Goal: Task Accomplishment & Management: Complete application form

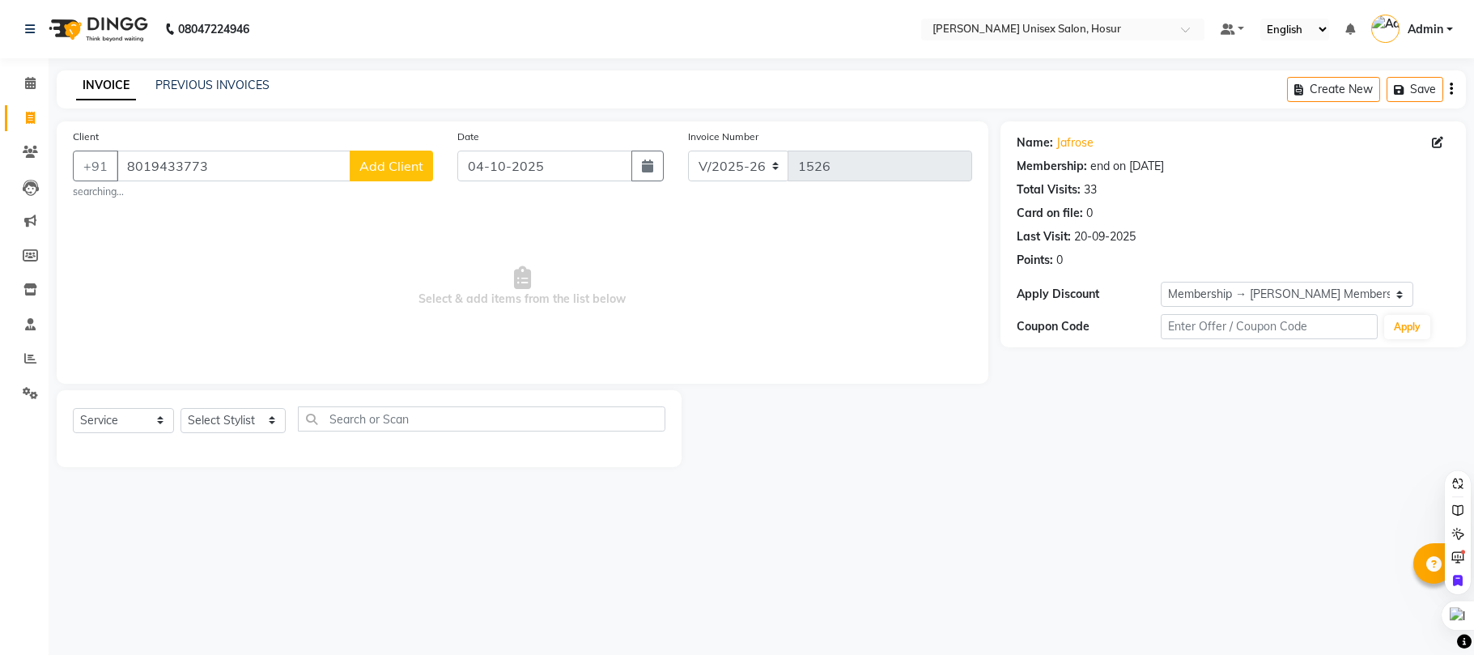
select select "6189"
select select "service"
select select "1: Object"
click at [253, 428] on select "Select Stylist [PERSON_NAME] [PERSON_NAME] Manager [PERSON_NAME] [PERSON_NAME] …" at bounding box center [233, 420] width 105 height 25
select select "45674"
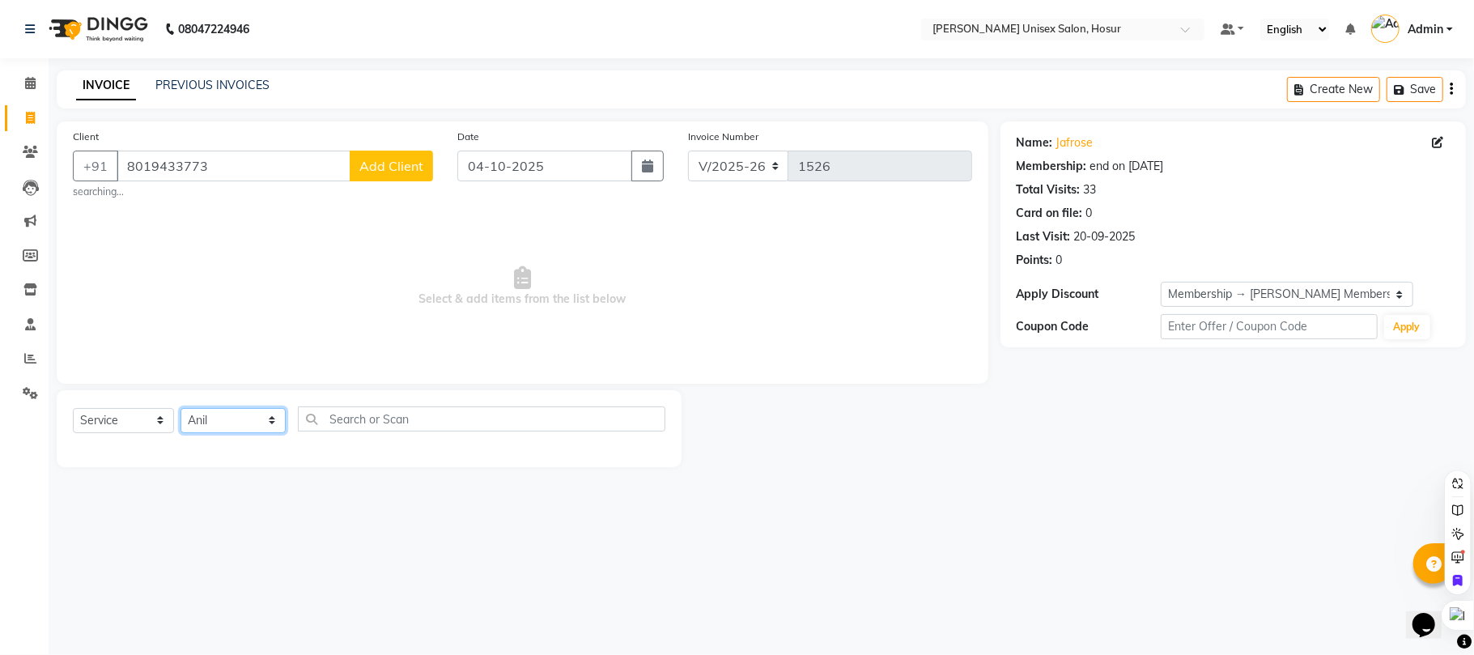
click at [181, 408] on select "Select Stylist [PERSON_NAME] [PERSON_NAME] Manager [PERSON_NAME] [PERSON_NAME] …" at bounding box center [233, 420] width 105 height 25
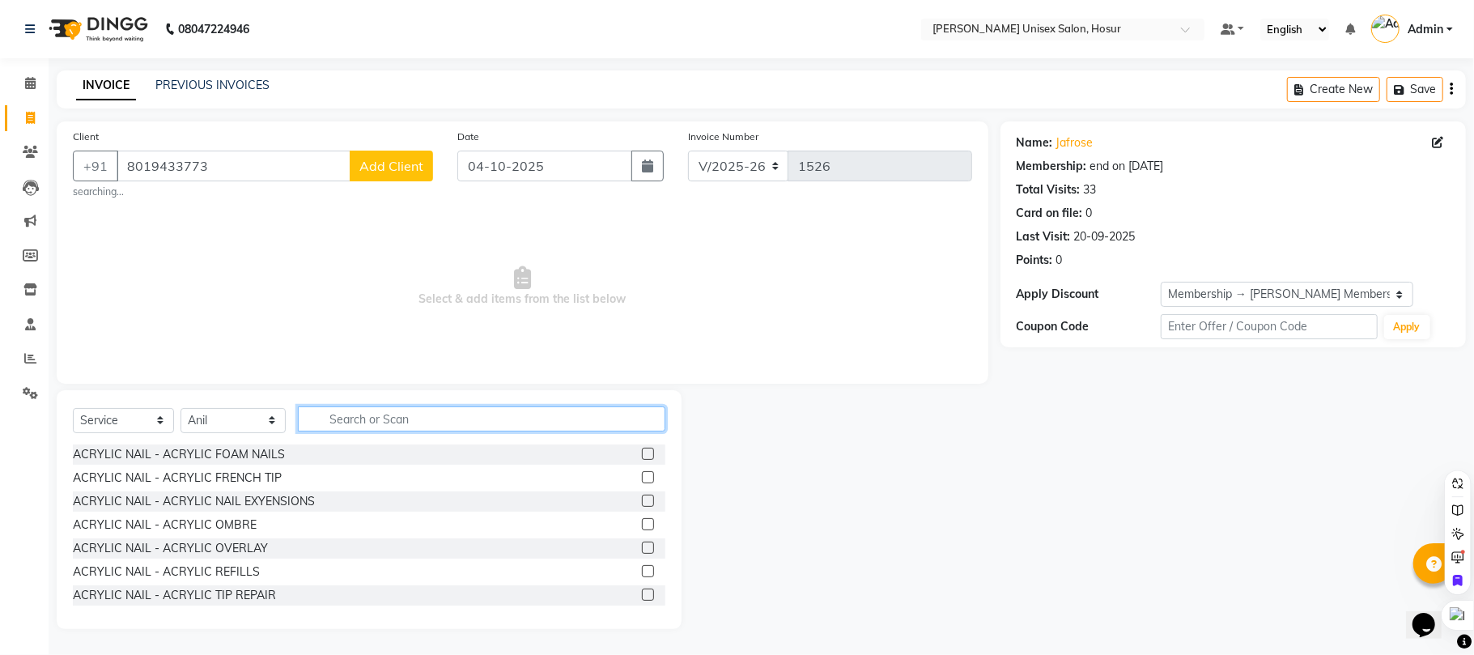
click at [373, 421] on input "text" at bounding box center [482, 418] width 368 height 25
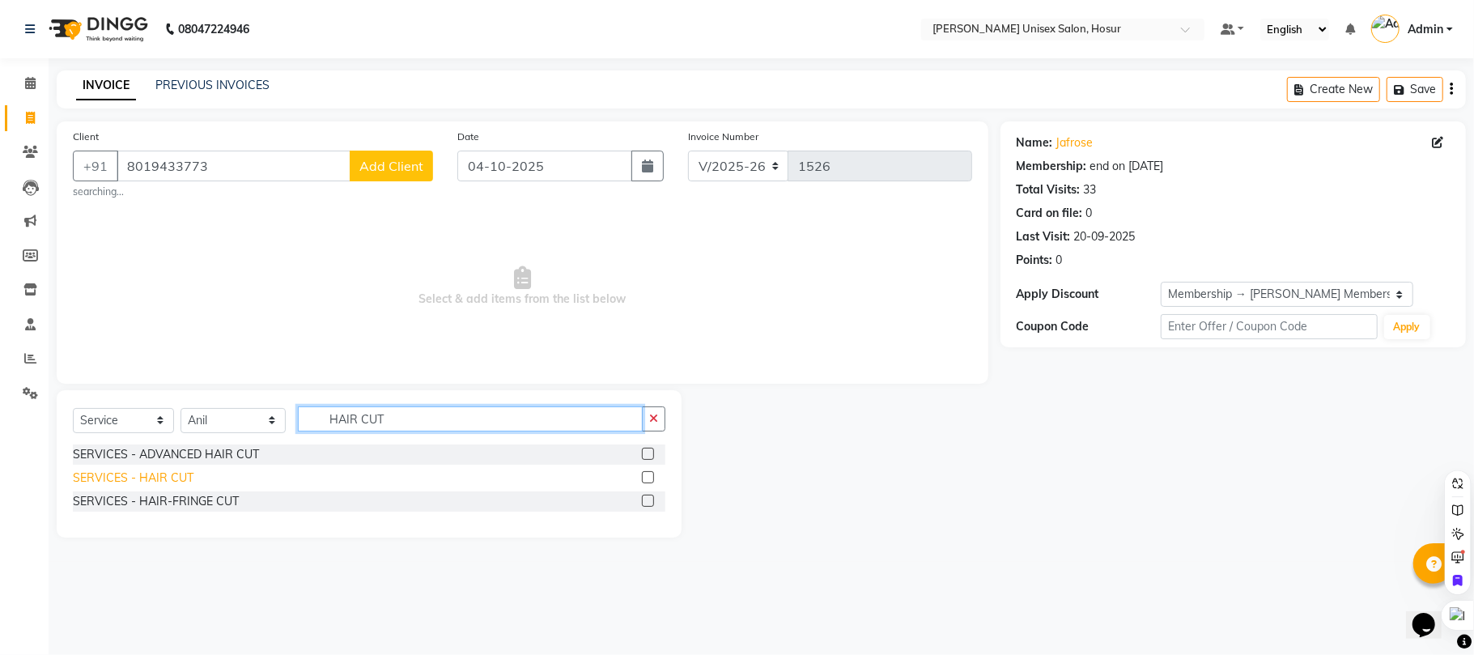
type input "HAIR CUT"
click at [142, 474] on div "SERVICES - HAIR CUT" at bounding box center [133, 478] width 121 height 17
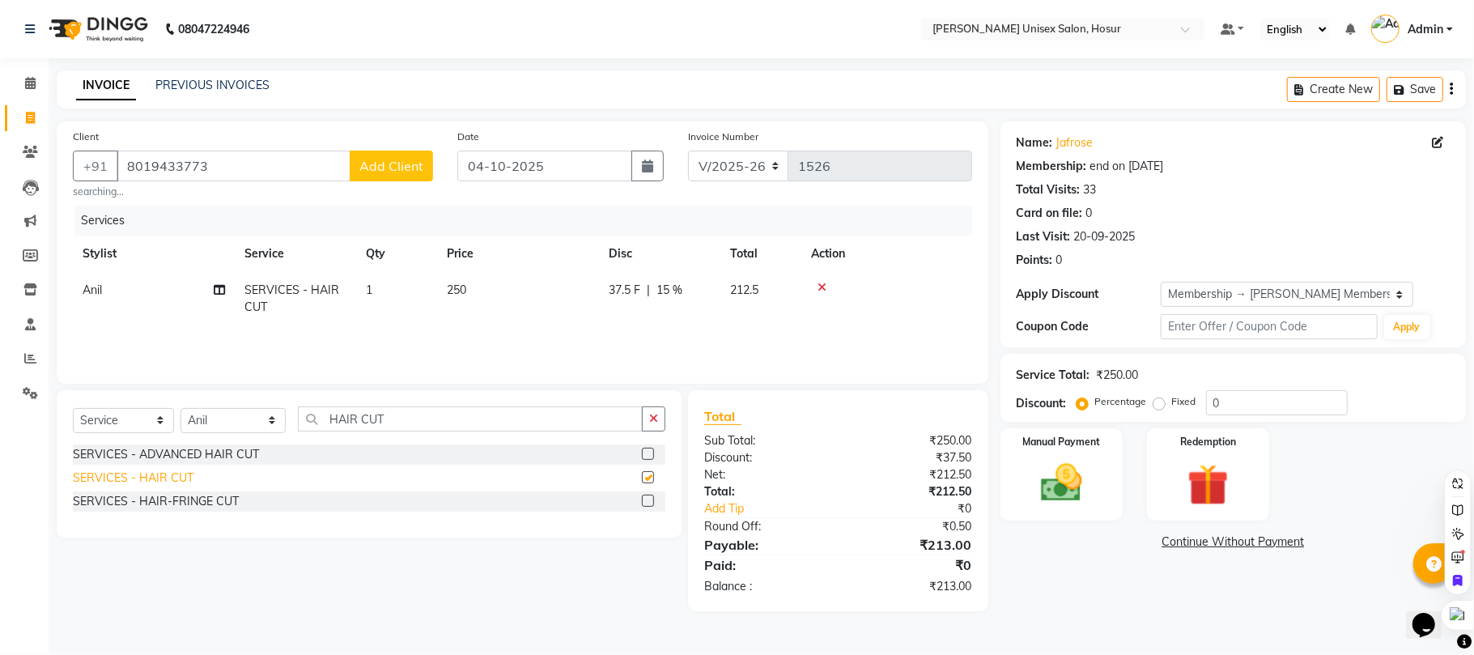
checkbox input "false"
click at [1072, 487] on img at bounding box center [1061, 483] width 70 height 50
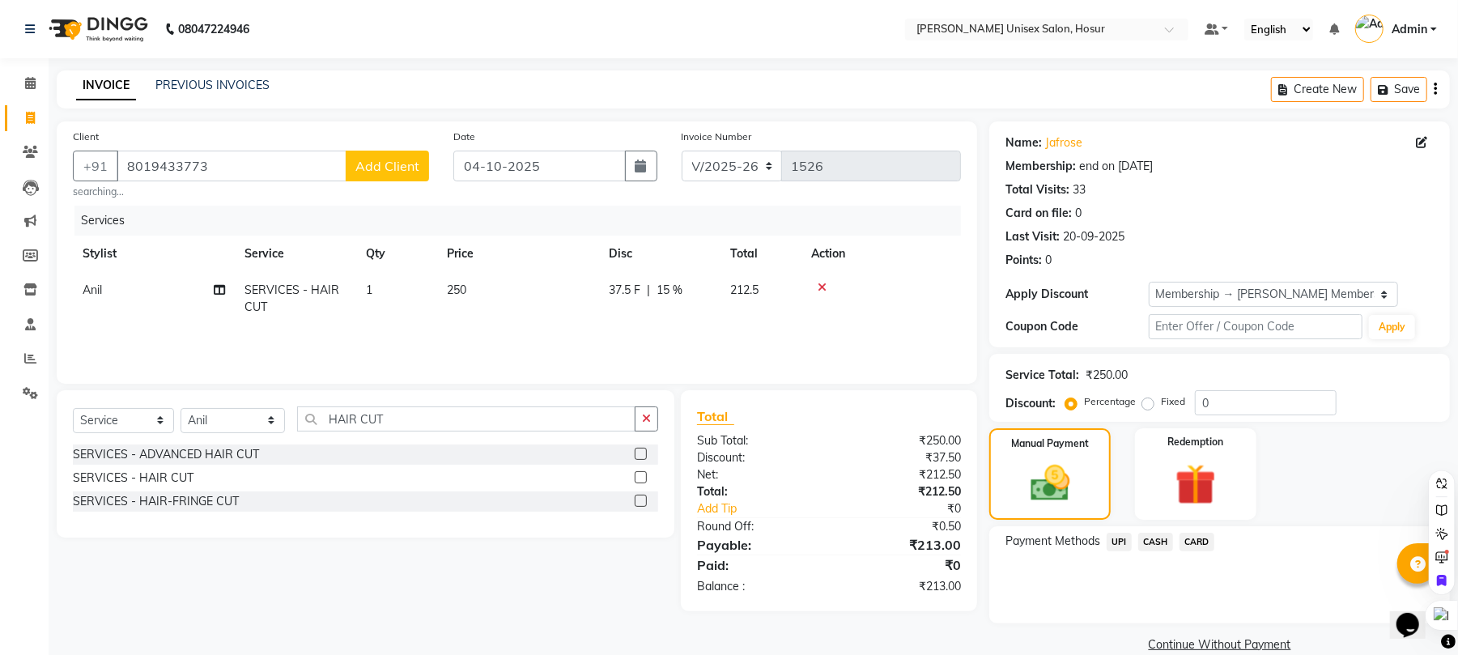
click at [1128, 545] on span "UPI" at bounding box center [1119, 542] width 25 height 19
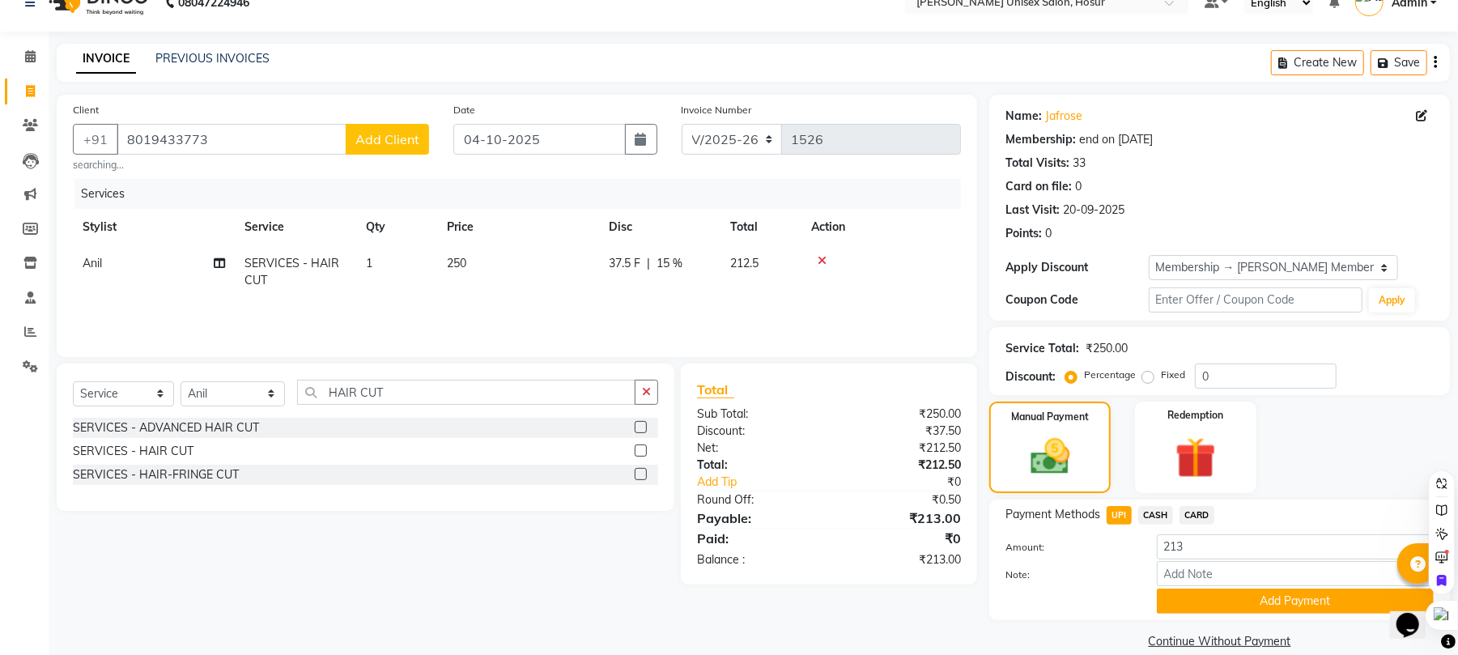
scroll to position [50, 0]
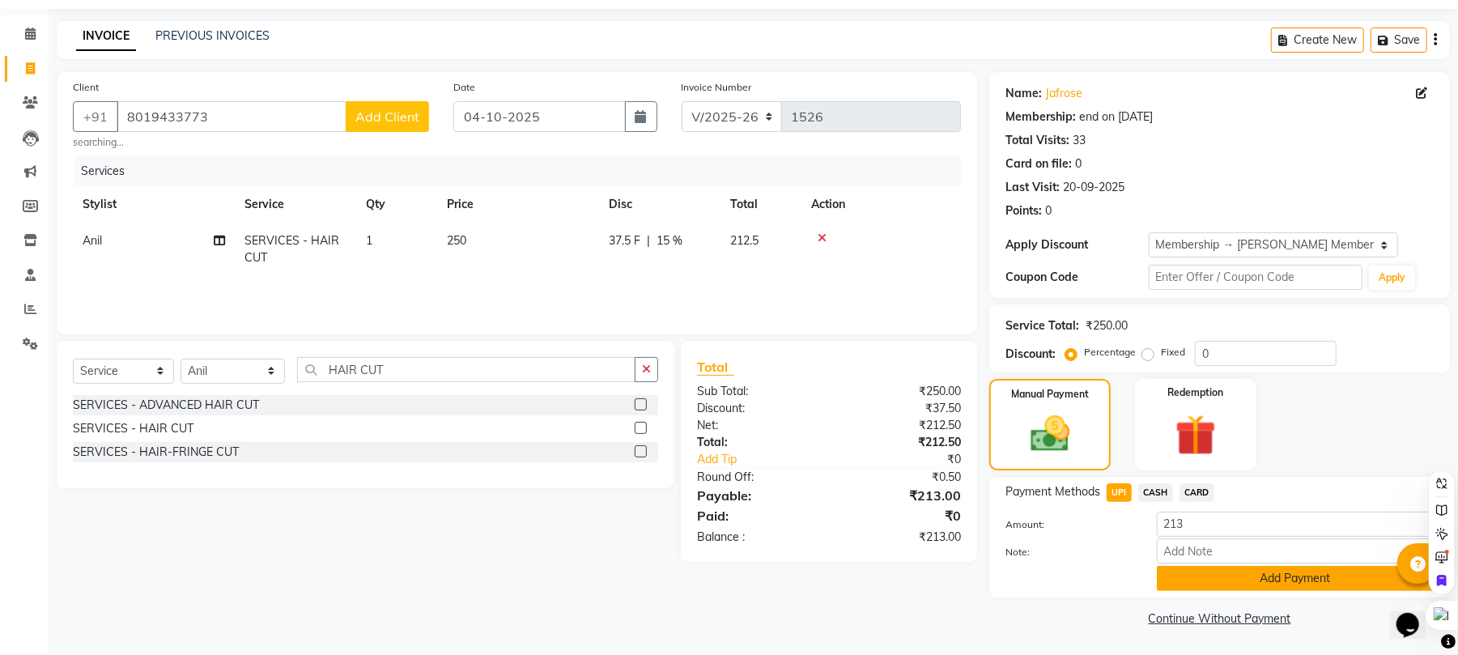
click at [1241, 580] on button "Add Payment" at bounding box center [1295, 578] width 277 height 25
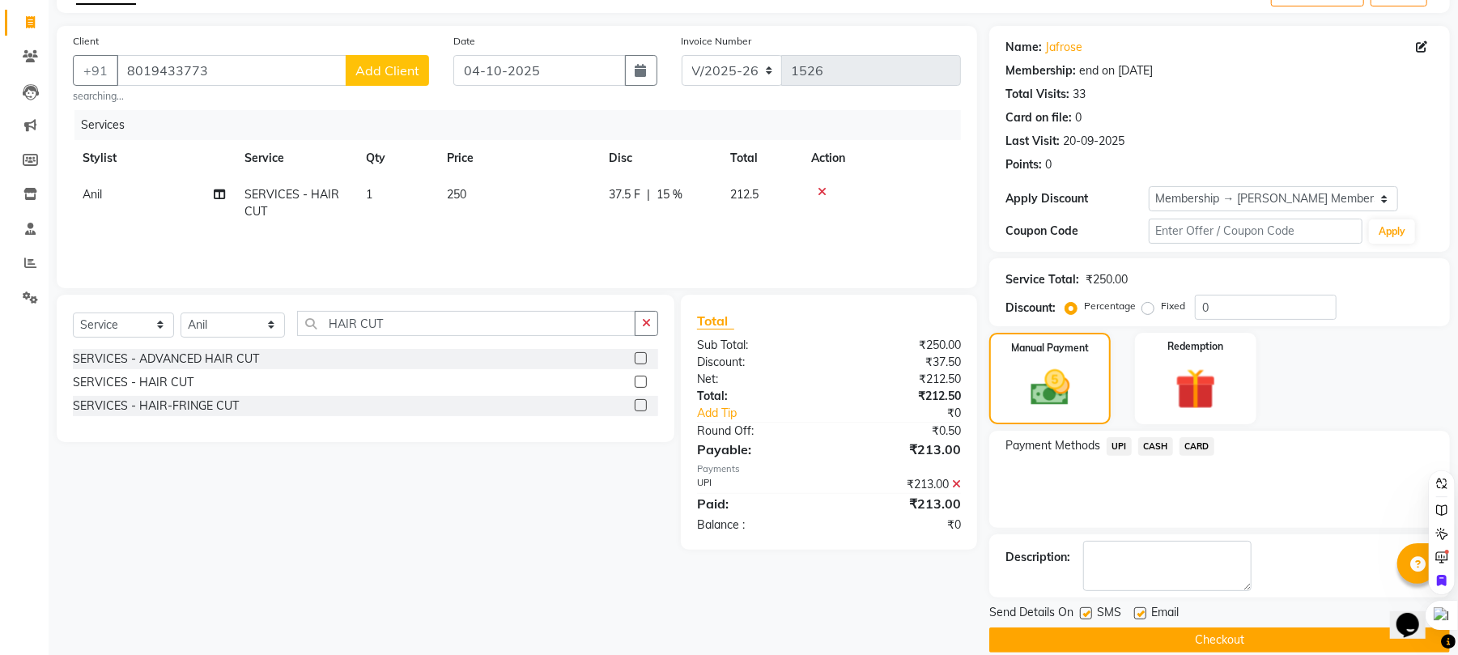
scroll to position [118, 0]
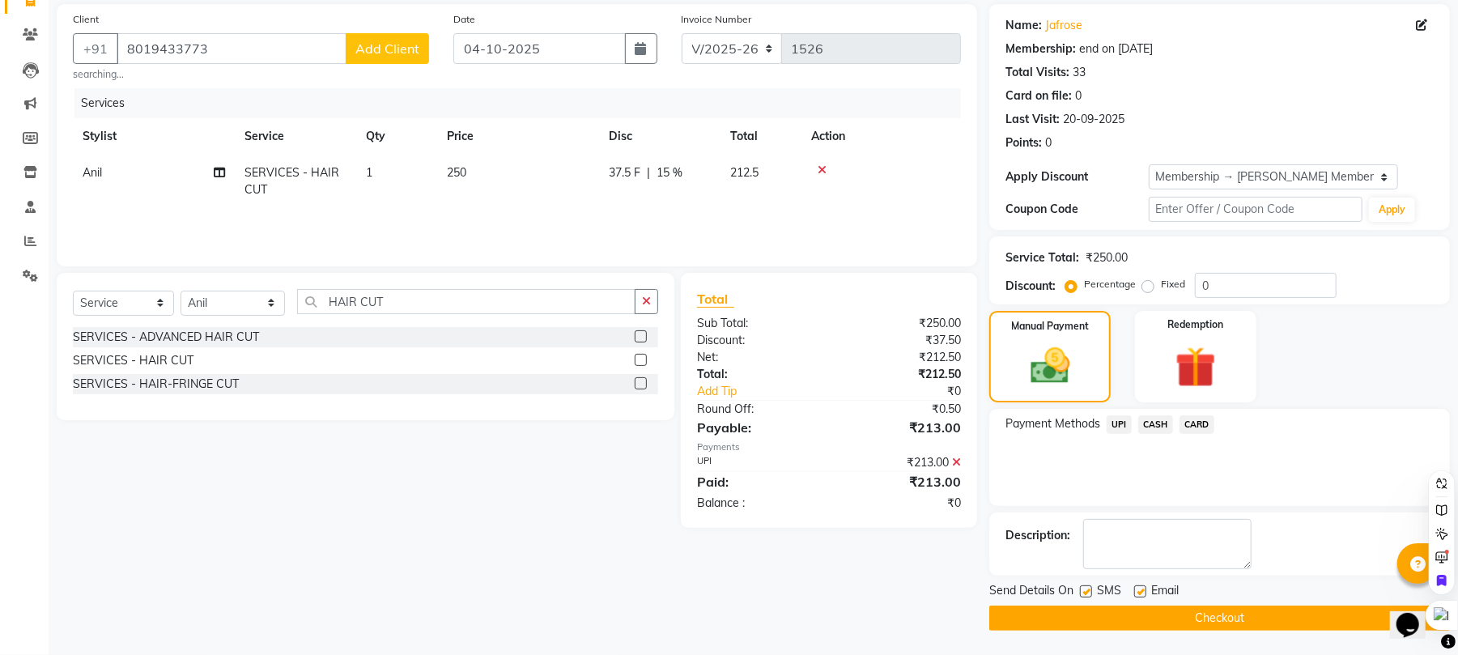
click at [1257, 623] on button "Checkout" at bounding box center [1219, 618] width 461 height 25
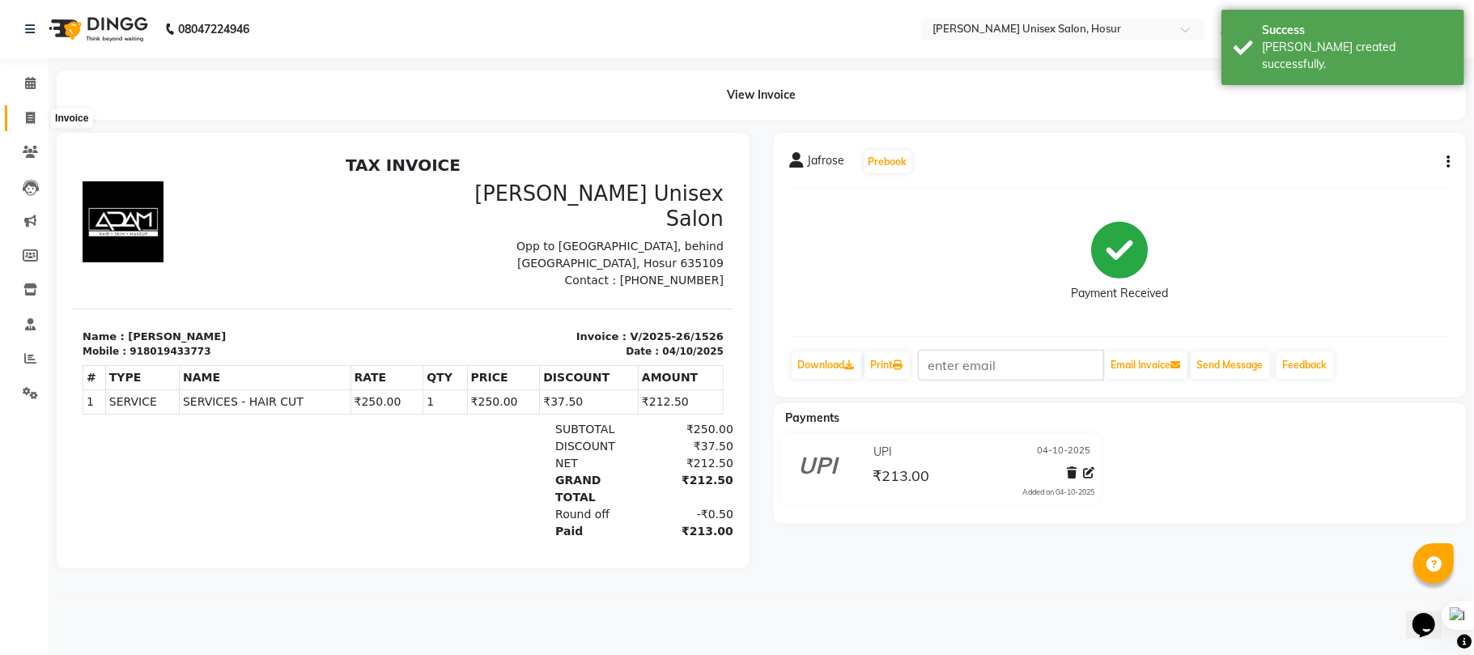
click at [36, 121] on span at bounding box center [30, 118] width 28 height 19
select select "service"
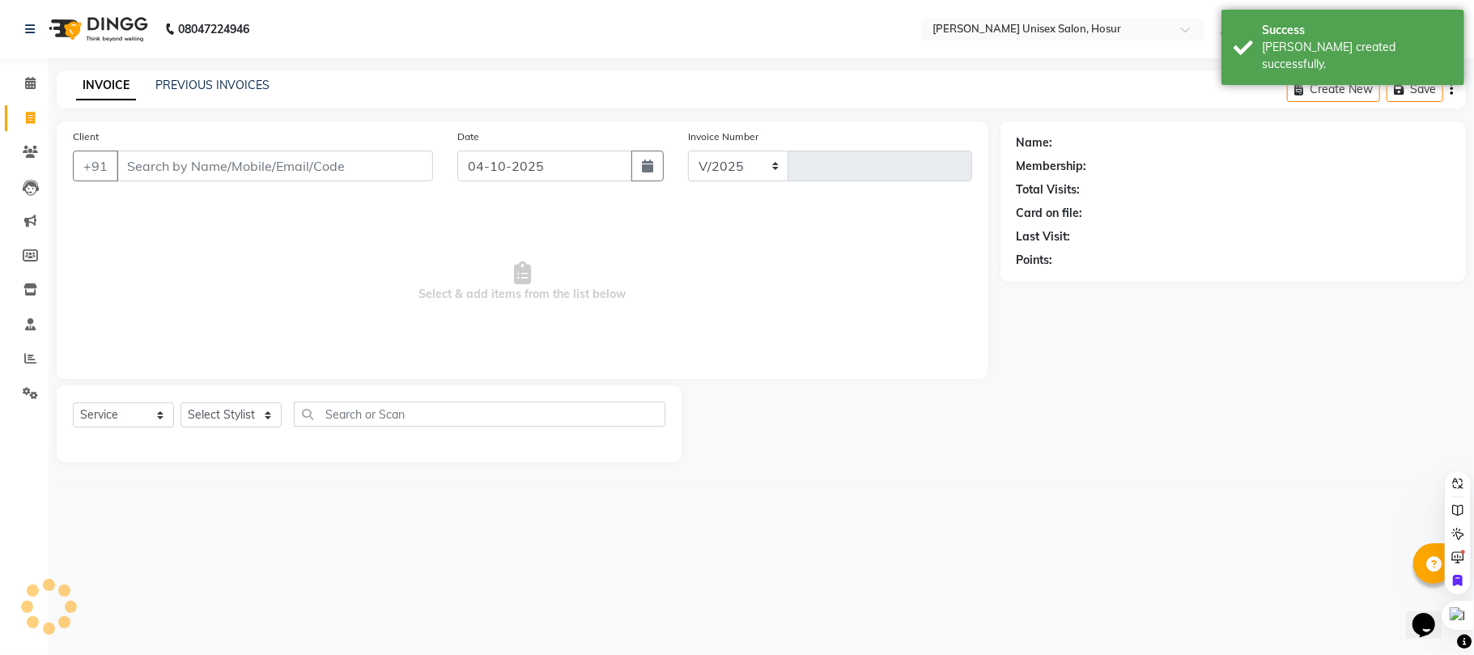
select select "6189"
type input "1527"
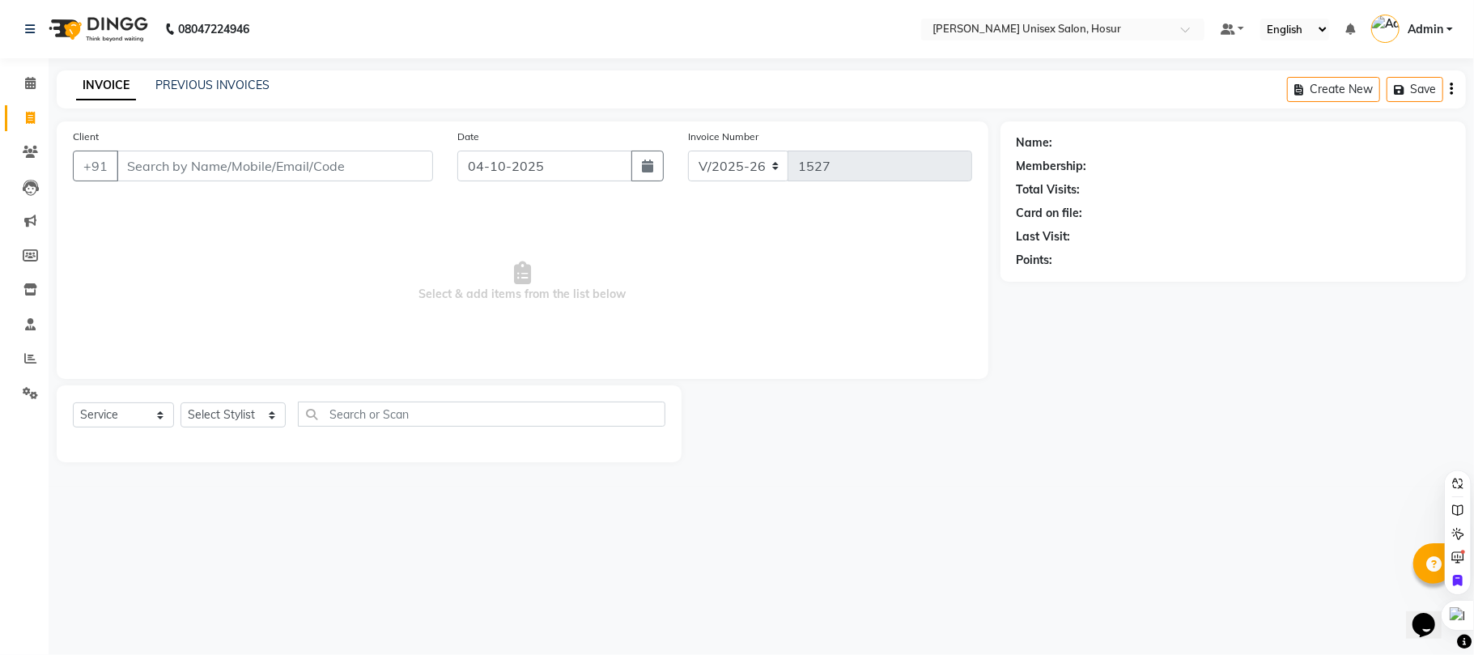
click at [1473, 124] on div at bounding box center [1473, 327] width 1 height 655
click at [1470, 126] on div "Name: Membership: Total Visits: Card on file: Last Visit: Points:" at bounding box center [1240, 291] width 478 height 341
click at [1462, 134] on div "Name: Membership: Total Visits: Card on file: Last Visit: Points:" at bounding box center [1233, 201] width 465 height 160
click at [1441, 136] on div "Name:" at bounding box center [1233, 142] width 433 height 17
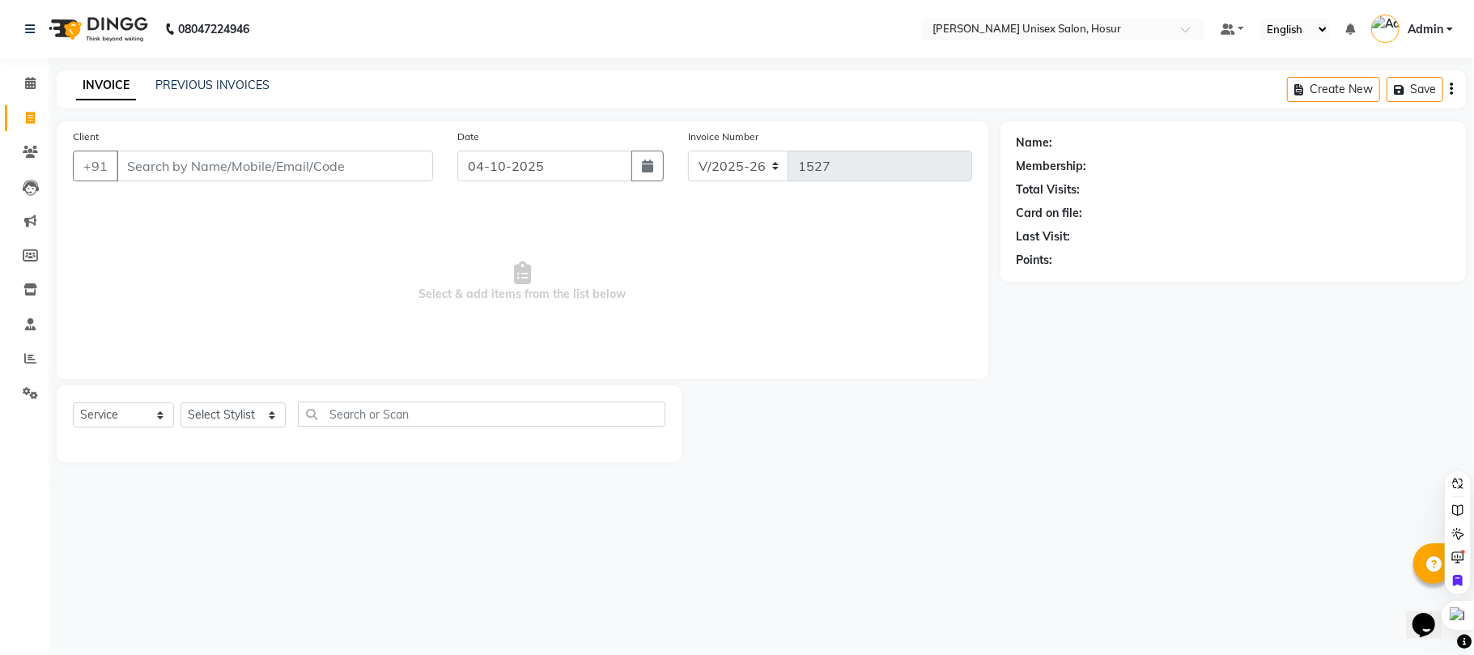
click at [205, 429] on div "Select Service Product Membership Package Voucher Prepaid Gift Card Select Styl…" at bounding box center [369, 421] width 593 height 38
click at [204, 402] on div "Select Service Product Membership Package Voucher Prepaid Gift Card Select Styl…" at bounding box center [369, 421] width 593 height 38
click at [198, 410] on select "Select Stylist [PERSON_NAME] [PERSON_NAME] Manager [PERSON_NAME] [PERSON_NAME] …" at bounding box center [233, 414] width 105 height 25
select select "45674"
click at [181, 402] on select "Select Stylist [PERSON_NAME] [PERSON_NAME] Manager [PERSON_NAME] [PERSON_NAME] …" at bounding box center [233, 414] width 105 height 25
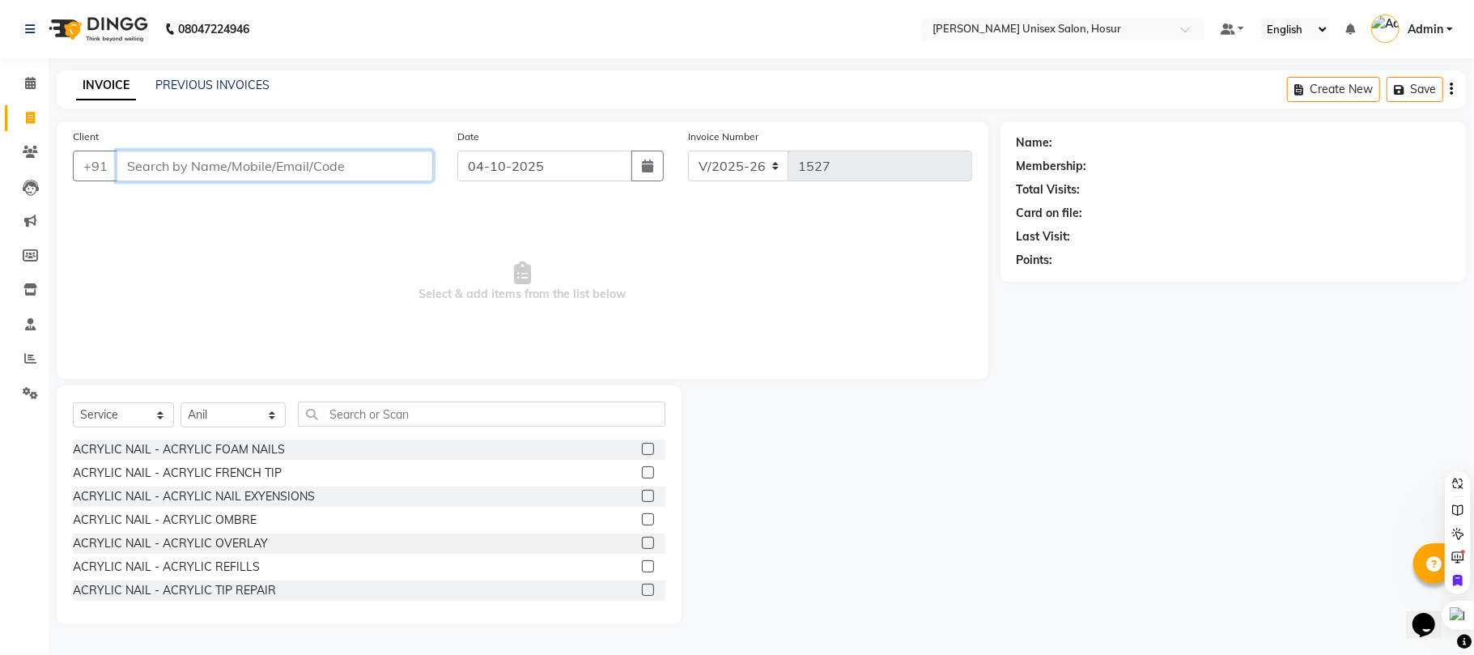
click at [283, 156] on input "Client" at bounding box center [275, 166] width 317 height 31
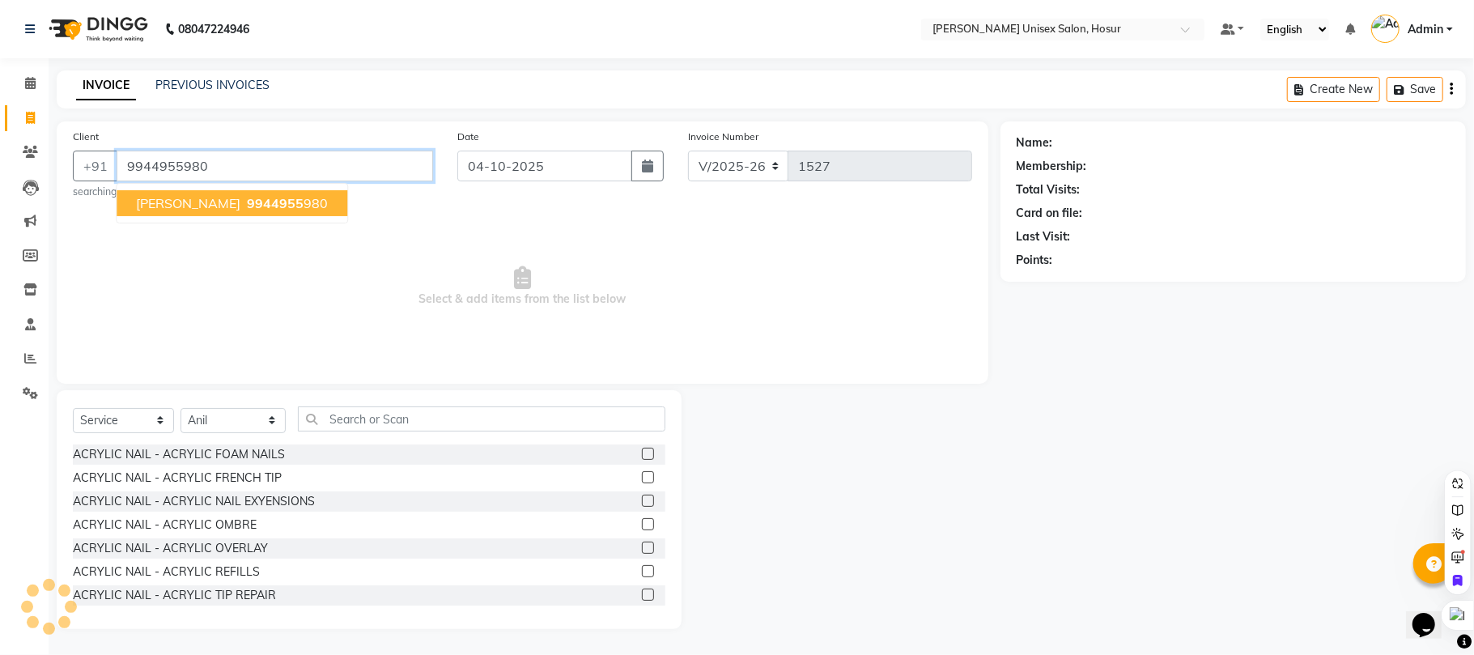
click at [247, 199] on span "9944955" at bounding box center [275, 203] width 57 height 16
type input "9944955980"
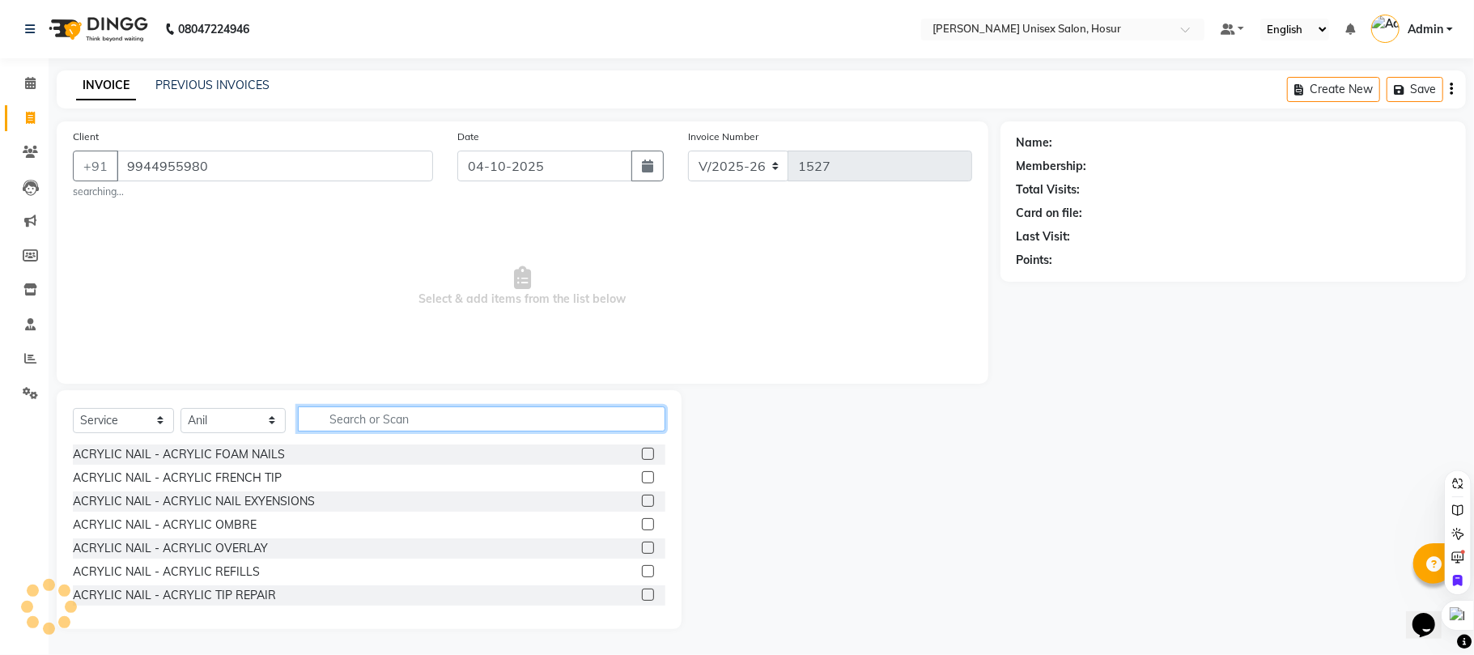
click at [346, 426] on input "text" at bounding box center [482, 418] width 368 height 25
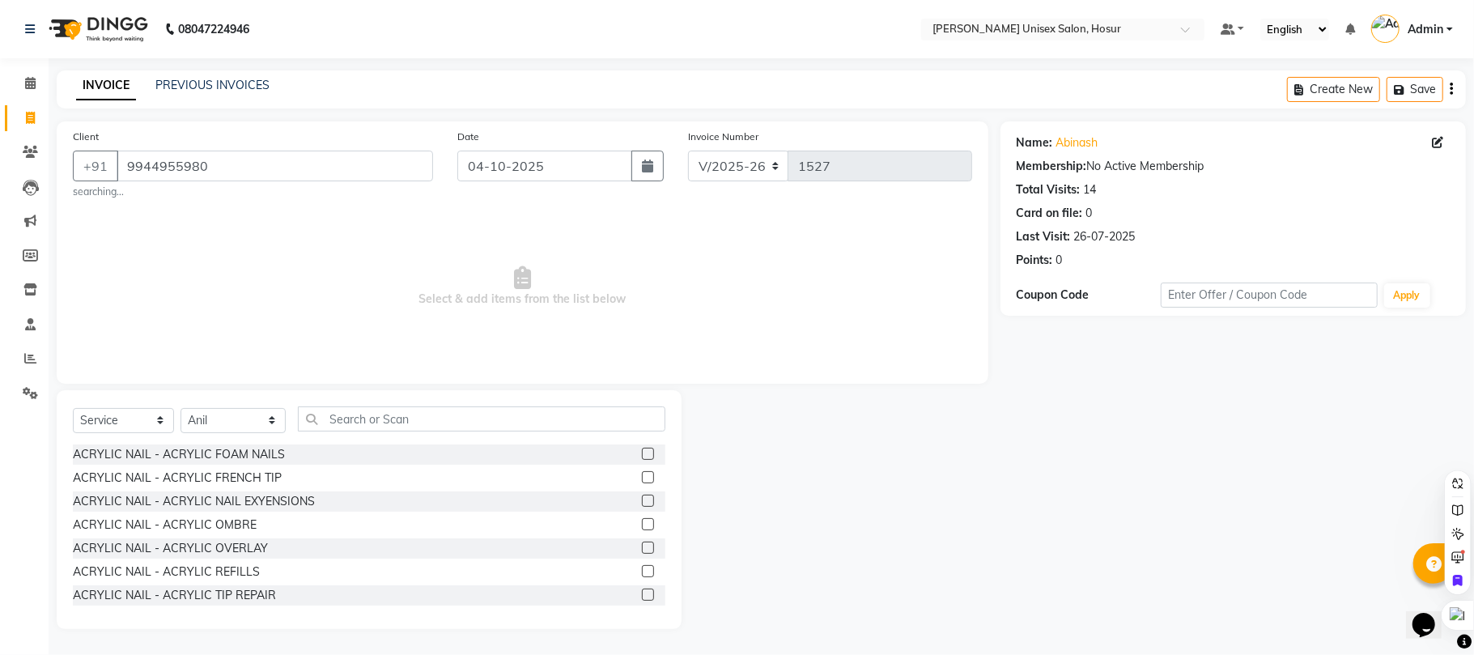
click at [575, 406] on div "Select Service Product Membership Package Voucher Prepaid Gift Card Select Styl…" at bounding box center [369, 509] width 625 height 239
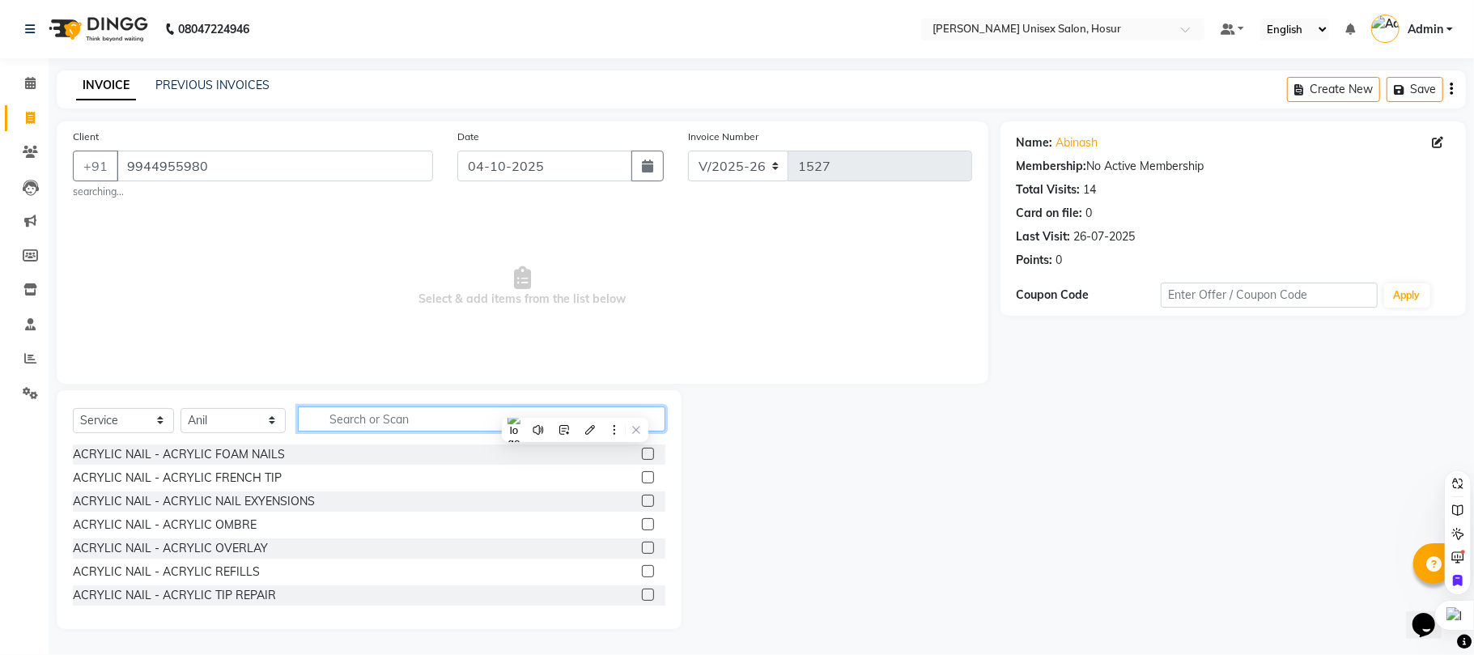
click at [471, 413] on input "text" at bounding box center [482, 418] width 368 height 25
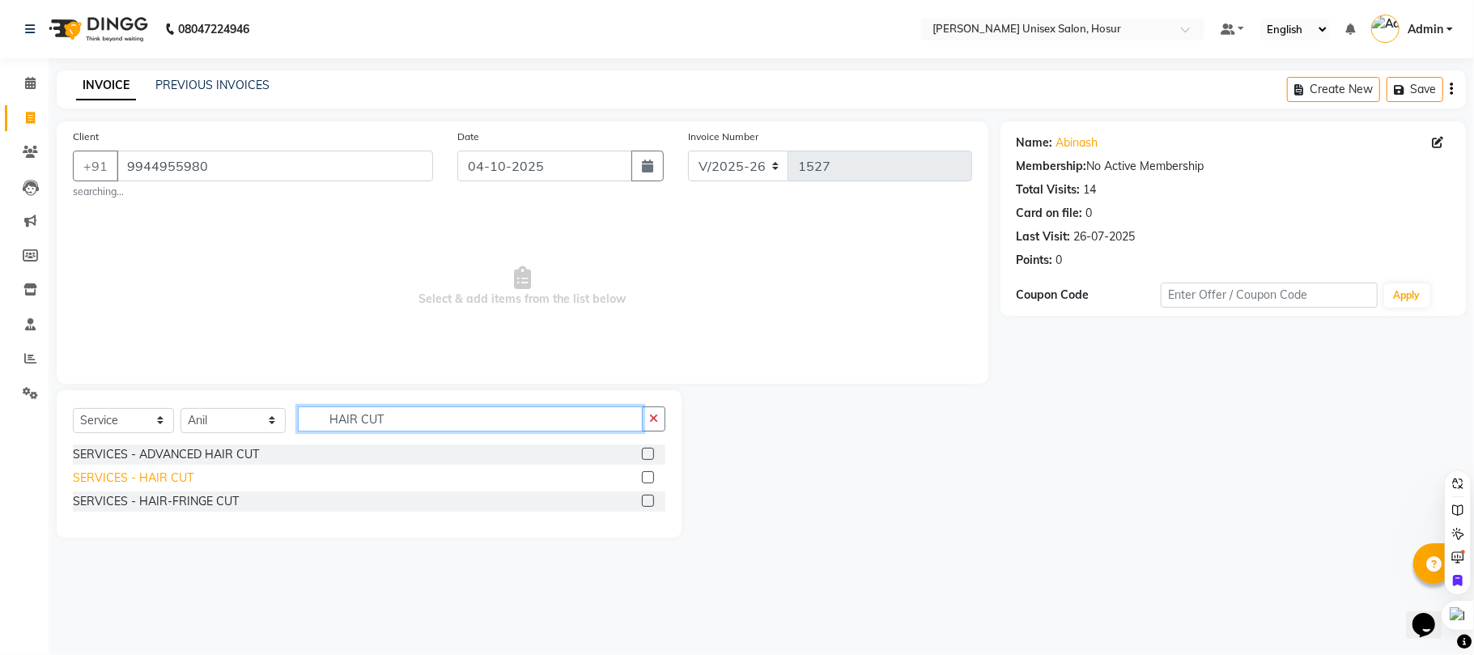
type input "HAIR CUT"
click at [154, 476] on div "SERVICES - HAIR CUT" at bounding box center [133, 478] width 121 height 17
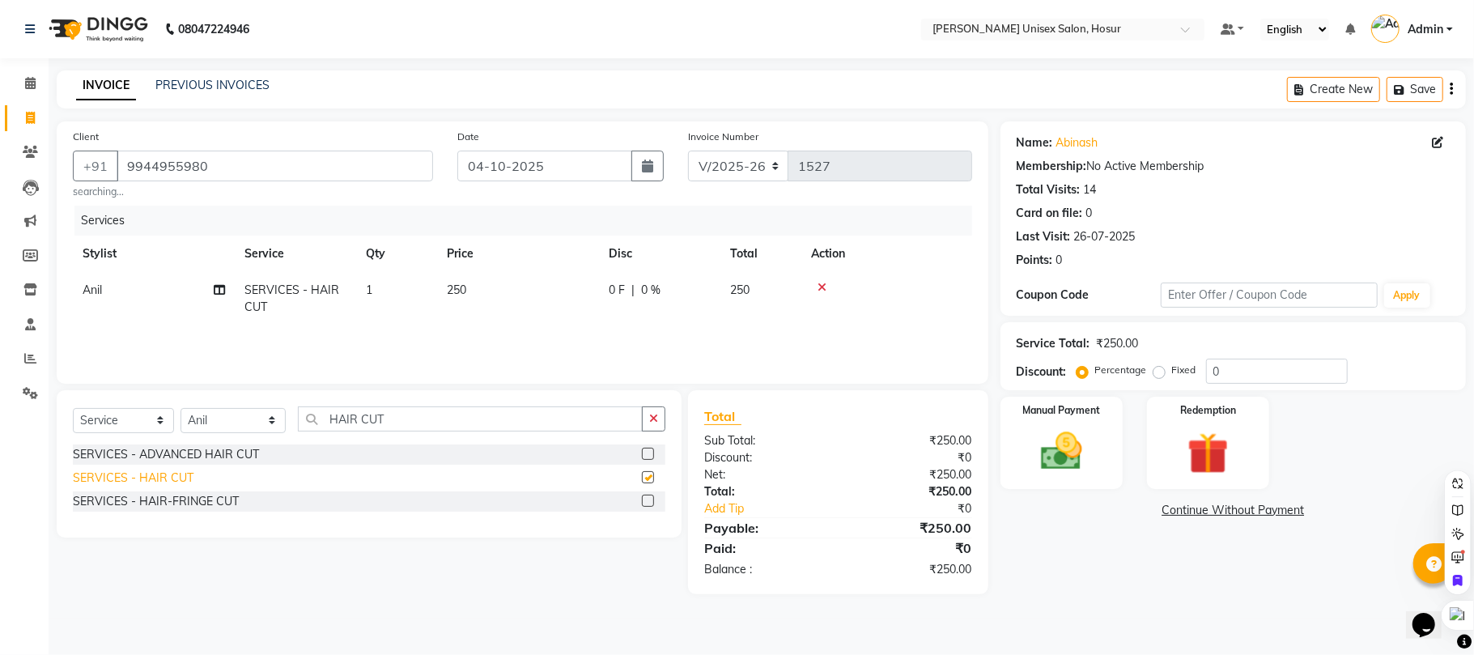
checkbox input "false"
click at [457, 413] on input "HAIR CUT" at bounding box center [470, 418] width 345 height 25
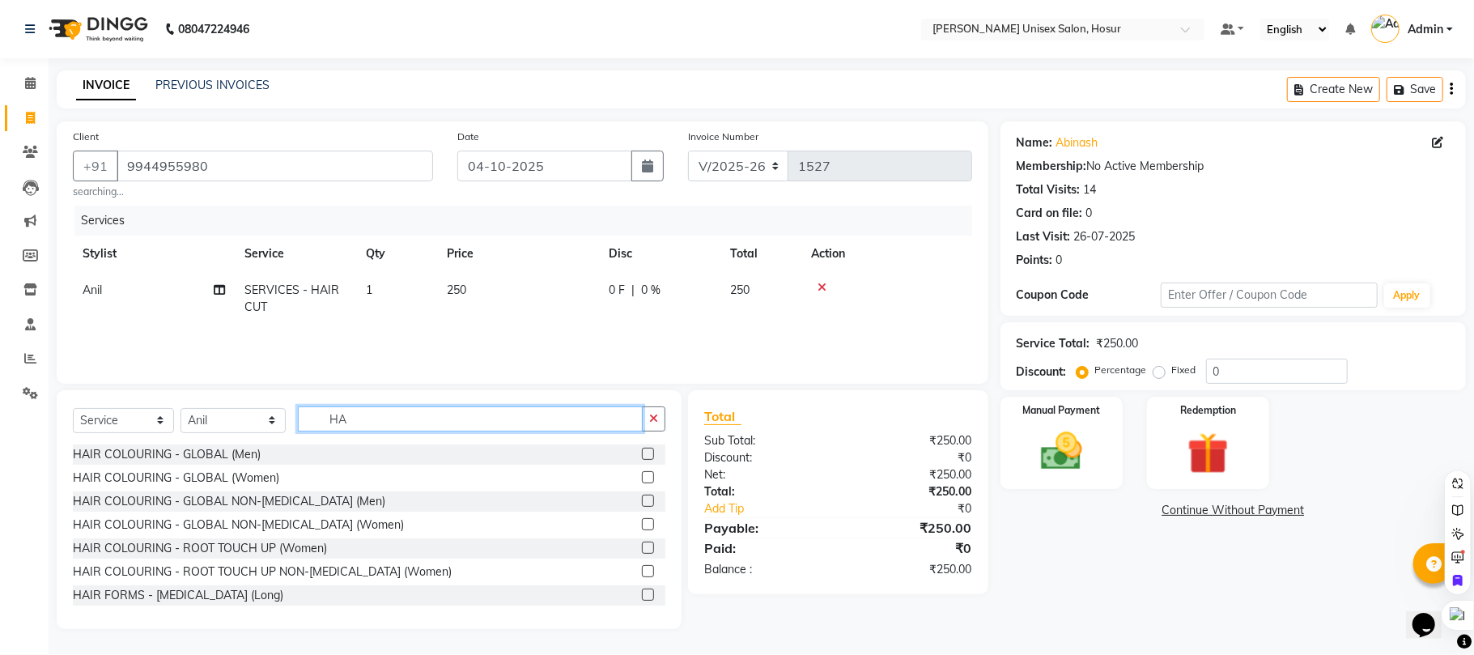
type input "H"
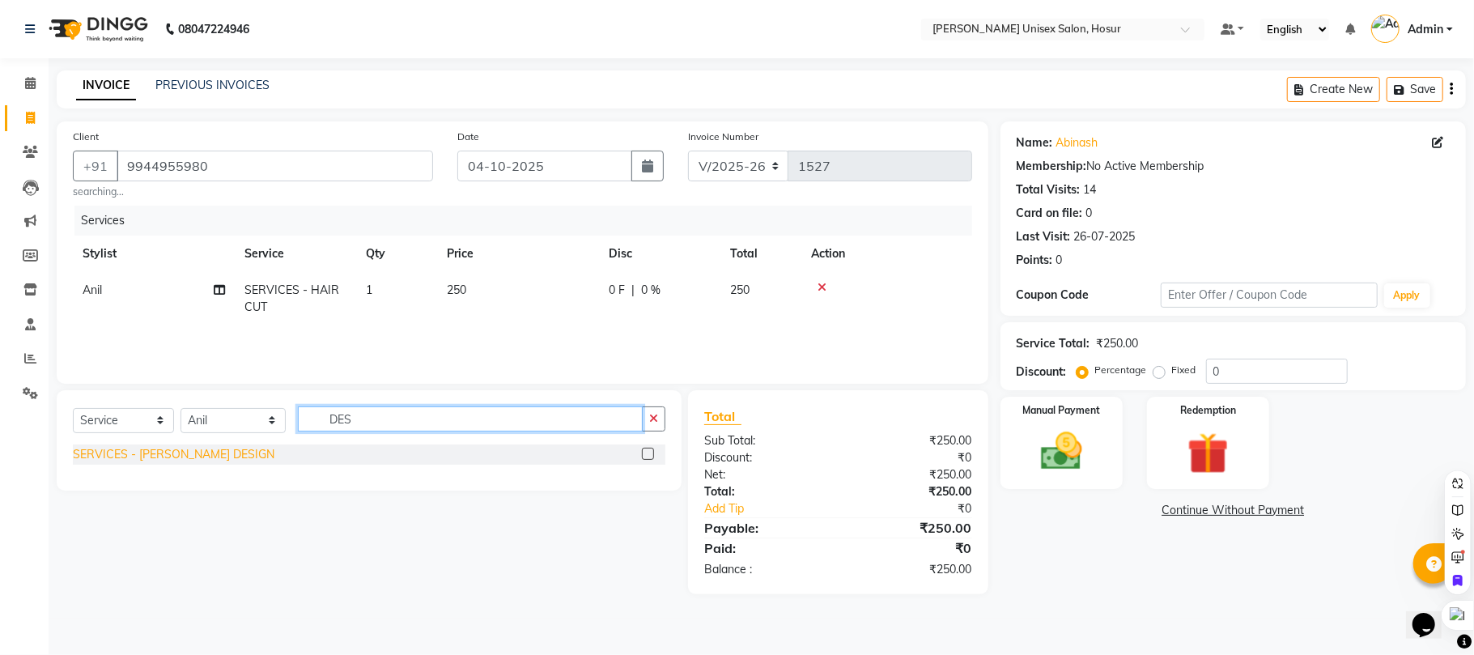
type input "DES"
click at [124, 447] on div "SERVICES - [PERSON_NAME] DESIGN" at bounding box center [174, 454] width 202 height 17
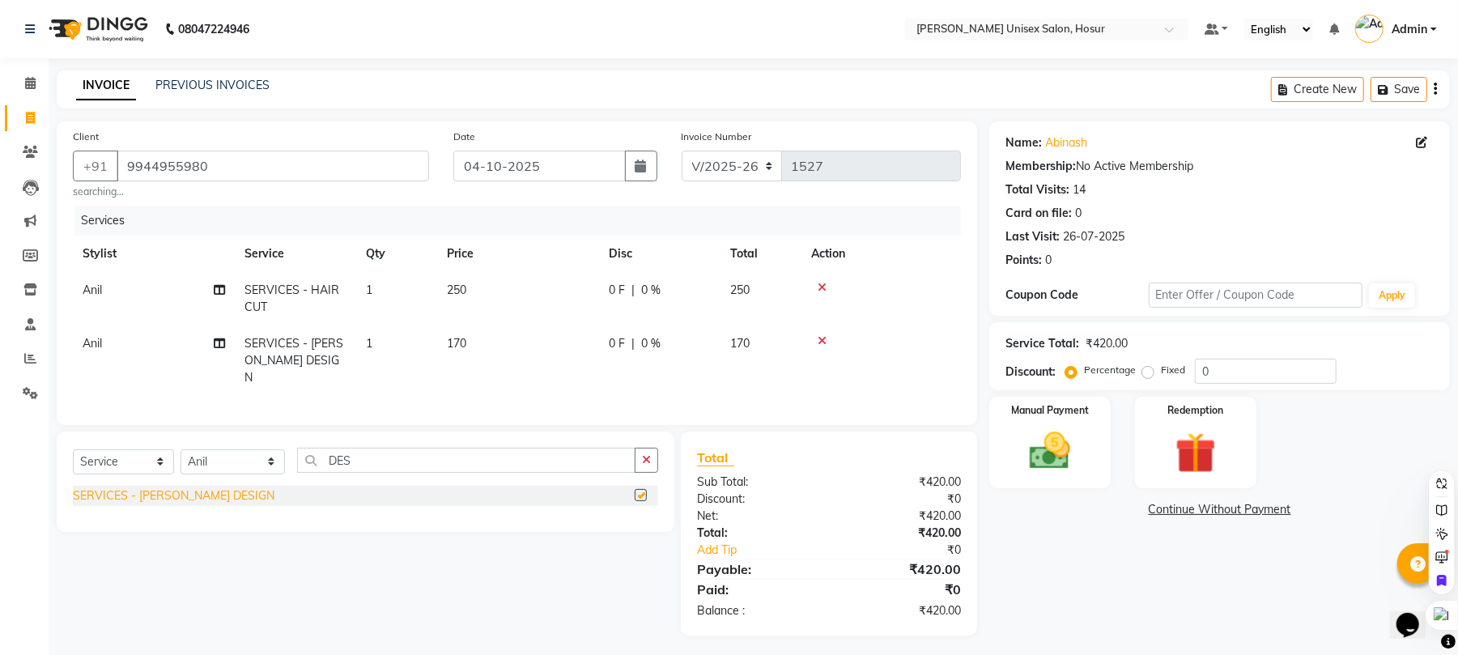
checkbox input "false"
click at [1297, 380] on input "0" at bounding box center [1266, 371] width 142 height 25
type input "15"
click at [1069, 457] on img at bounding box center [1050, 451] width 70 height 49
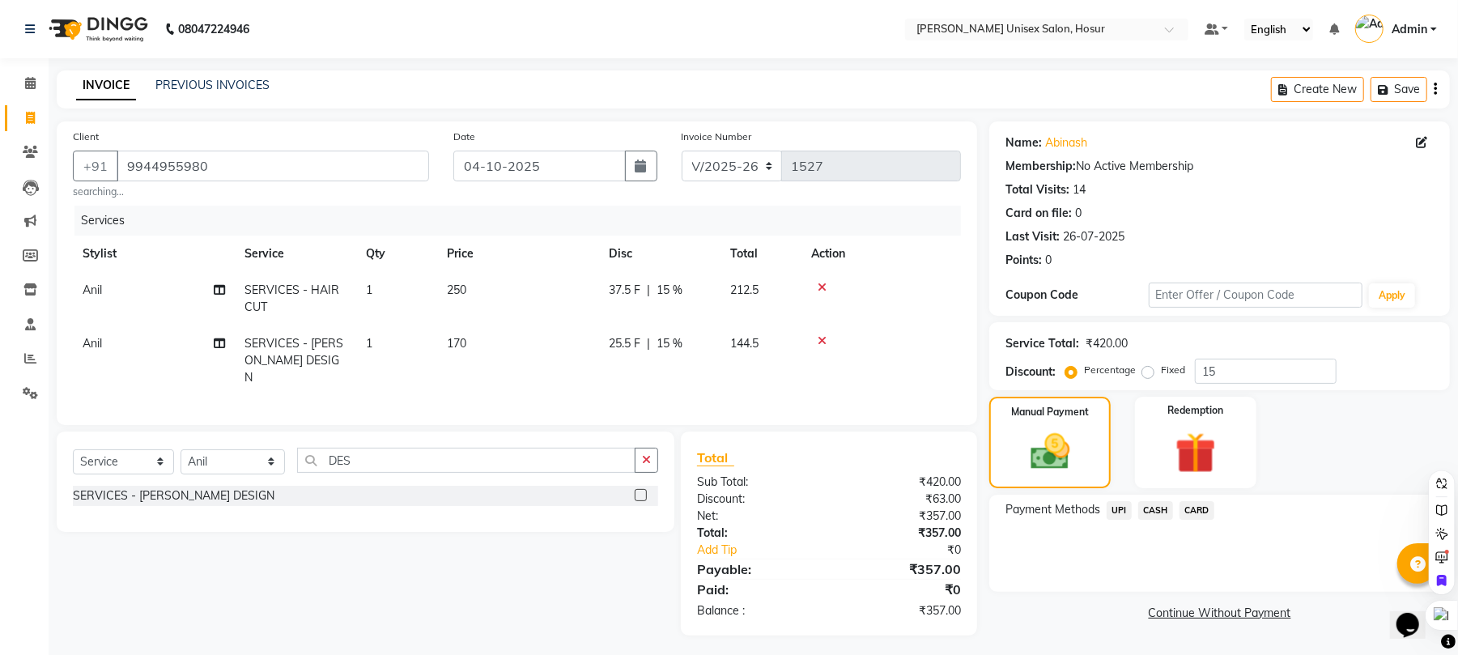
click at [1124, 508] on span "UPI" at bounding box center [1119, 510] width 25 height 19
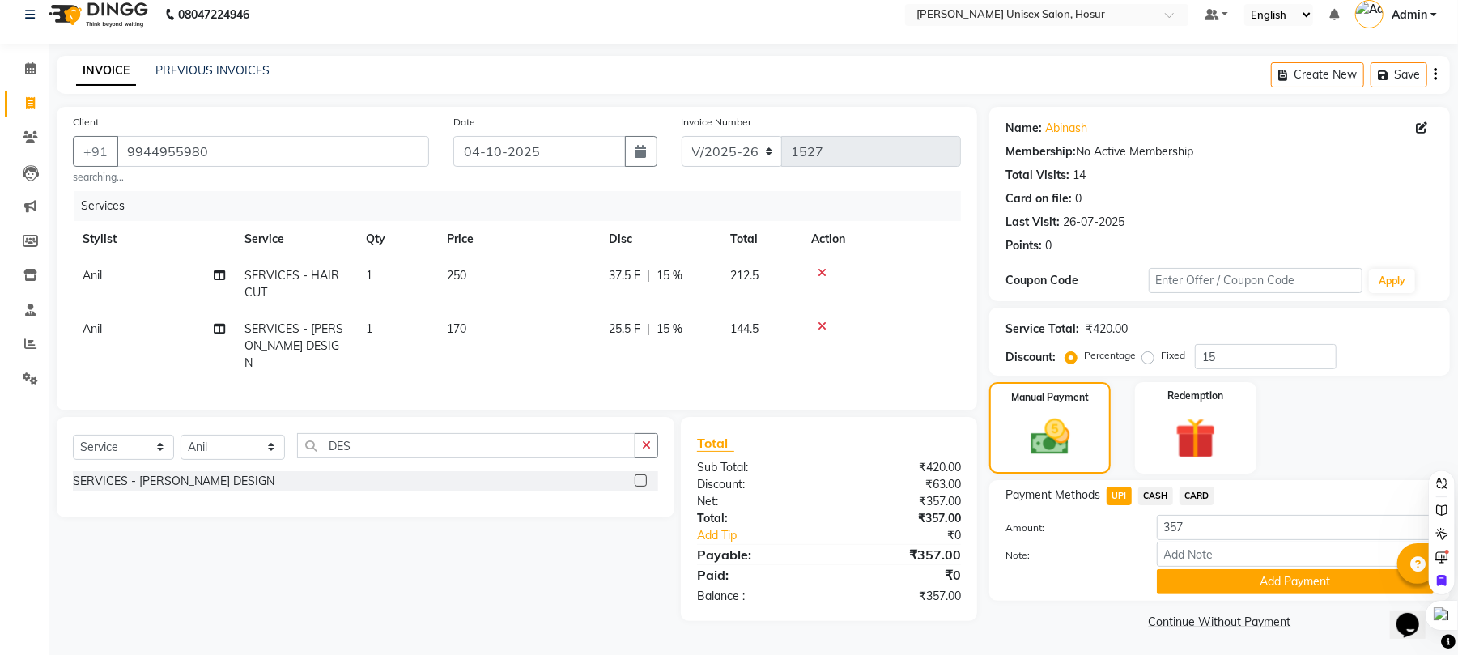
scroll to position [18, 0]
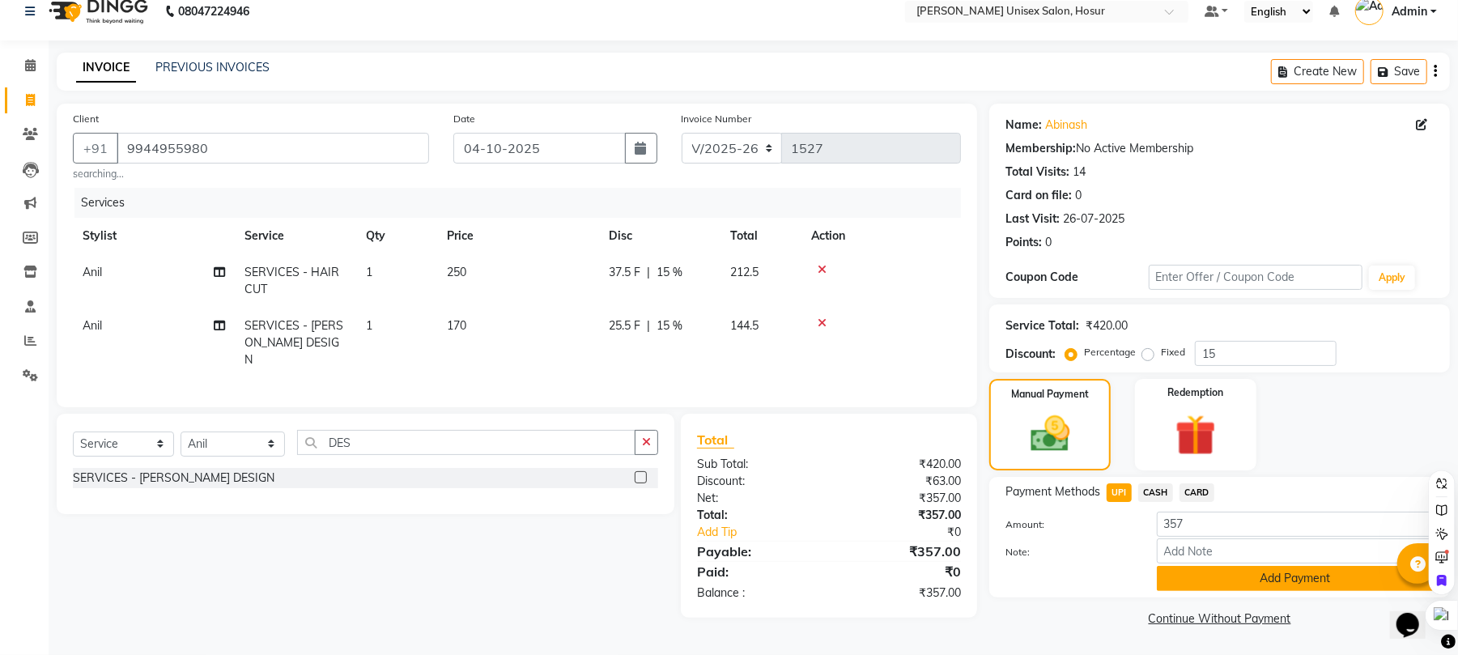
click at [1188, 575] on button "Add Payment" at bounding box center [1295, 578] width 277 height 25
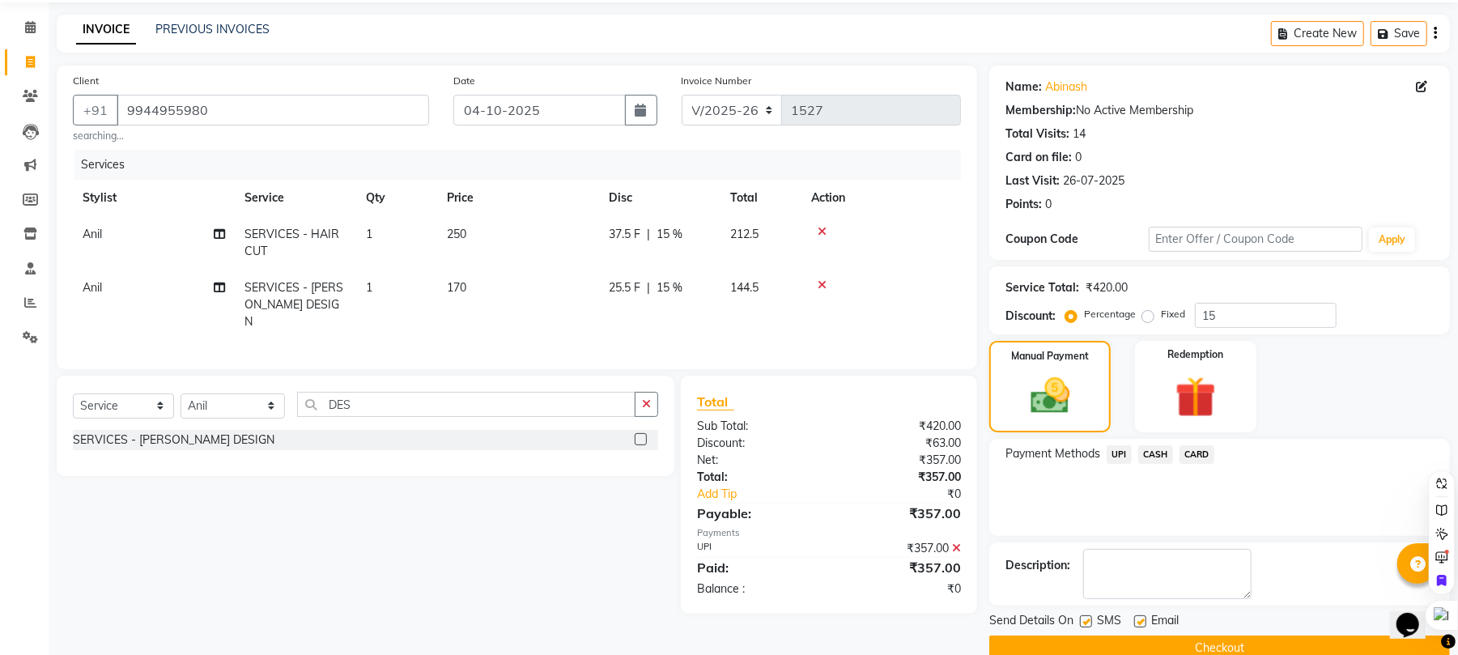
scroll to position [87, 0]
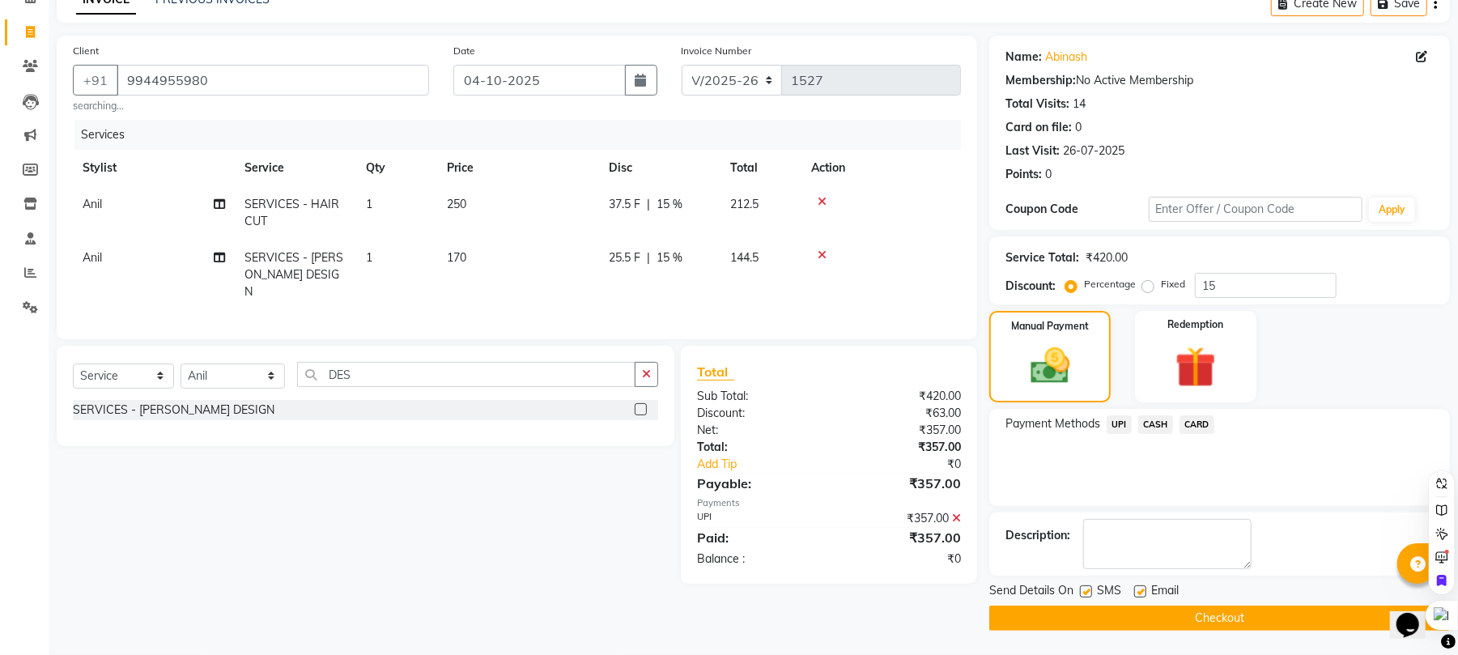
click at [1196, 610] on button "Checkout" at bounding box center [1219, 618] width 461 height 25
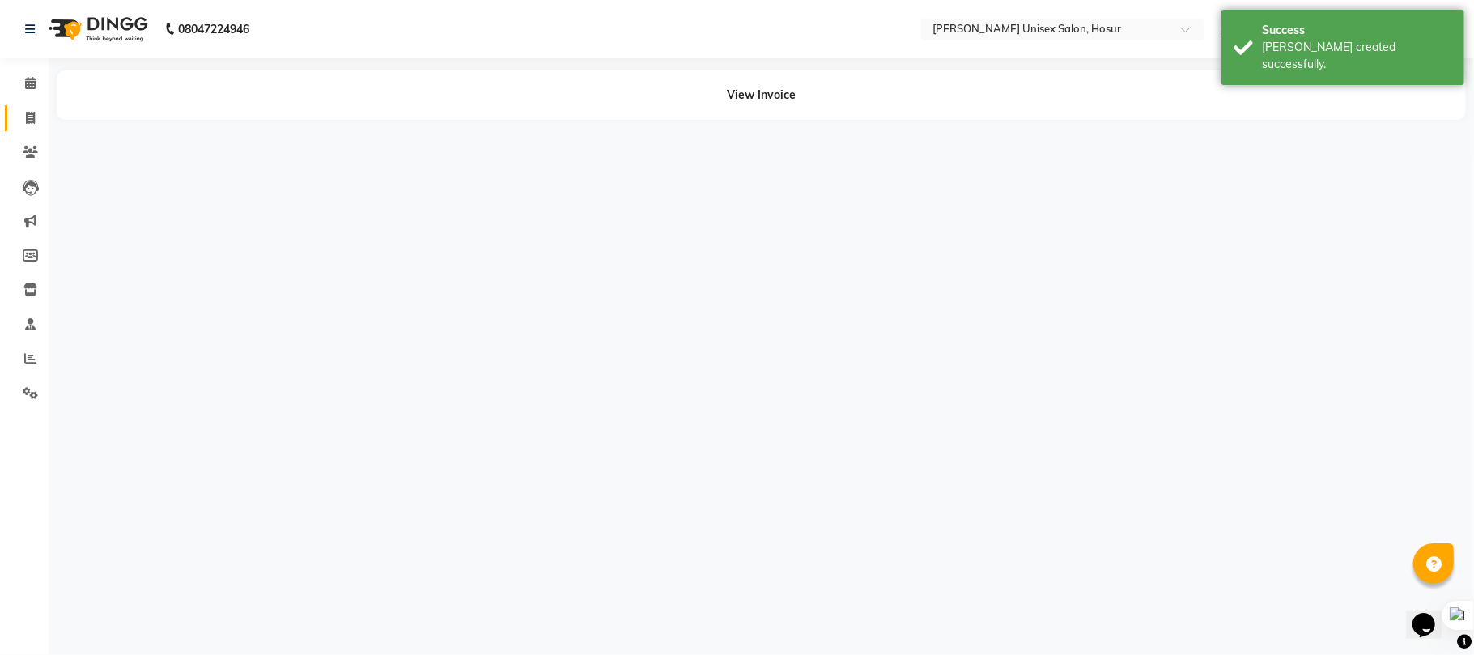
click at [36, 118] on span at bounding box center [30, 118] width 28 height 19
select select "service"
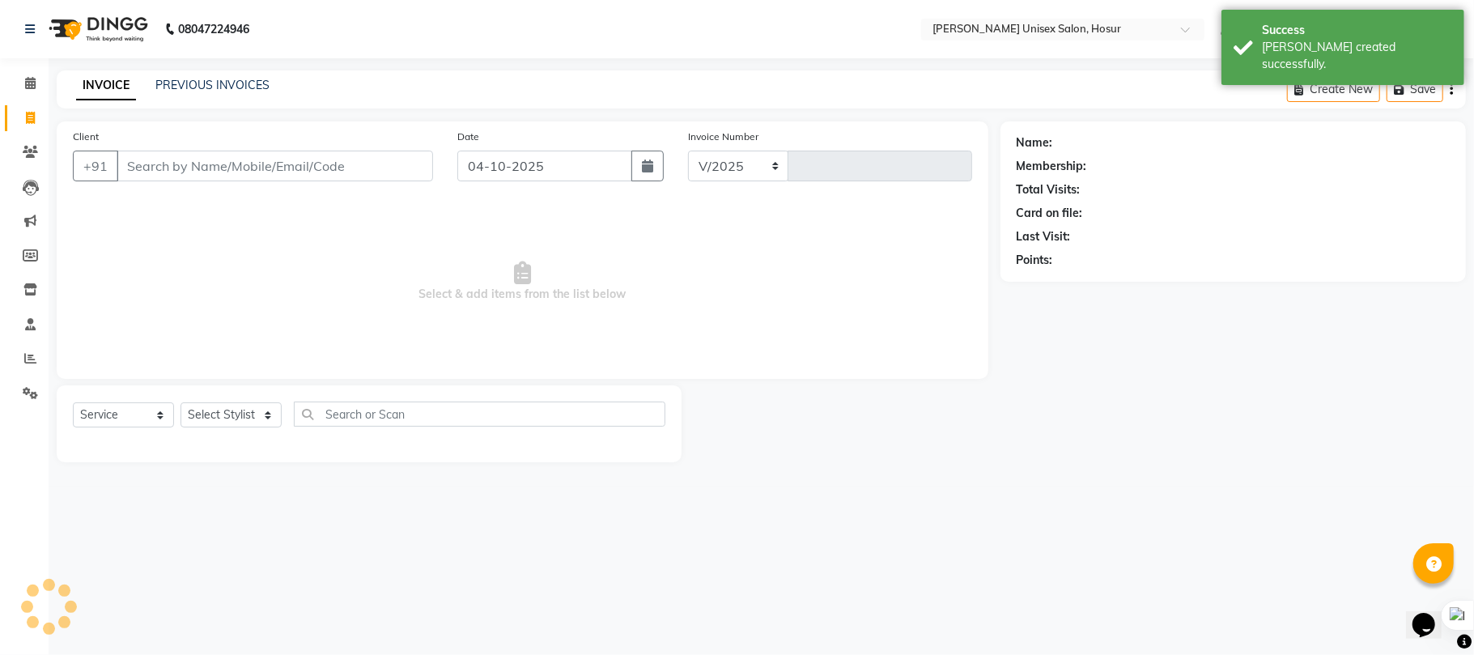
select select "6189"
type input "1528"
